Goal: Transaction & Acquisition: Subscribe to service/newsletter

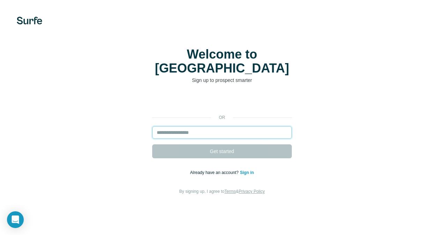
click at [225, 126] on input "email" at bounding box center [222, 132] width 140 height 13
type input "**********"
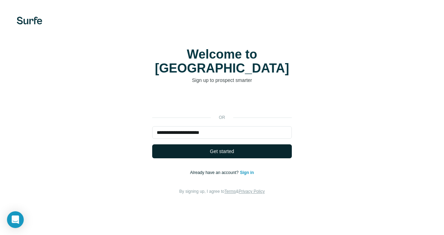
click at [235, 145] on button "Get started" at bounding box center [222, 152] width 140 height 14
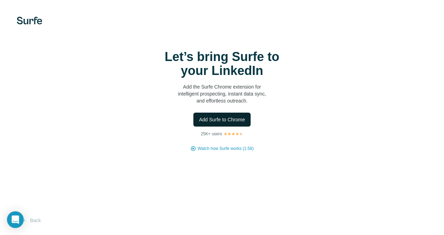
click at [222, 117] on span "Add Surfe to Chrome" at bounding box center [222, 119] width 46 height 7
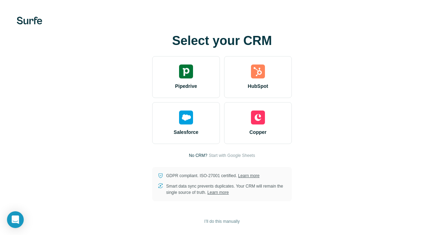
click at [382, 34] on div "Select your CRM Pipedrive HubSpot Salesforce Copper No CRM? Start with Google S…" at bounding box center [222, 118] width 416 height 168
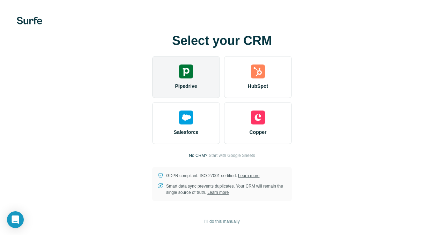
click at [203, 66] on div "Pipedrive" at bounding box center [186, 77] width 68 height 42
